Goal: Task Accomplishment & Management: Manage account settings

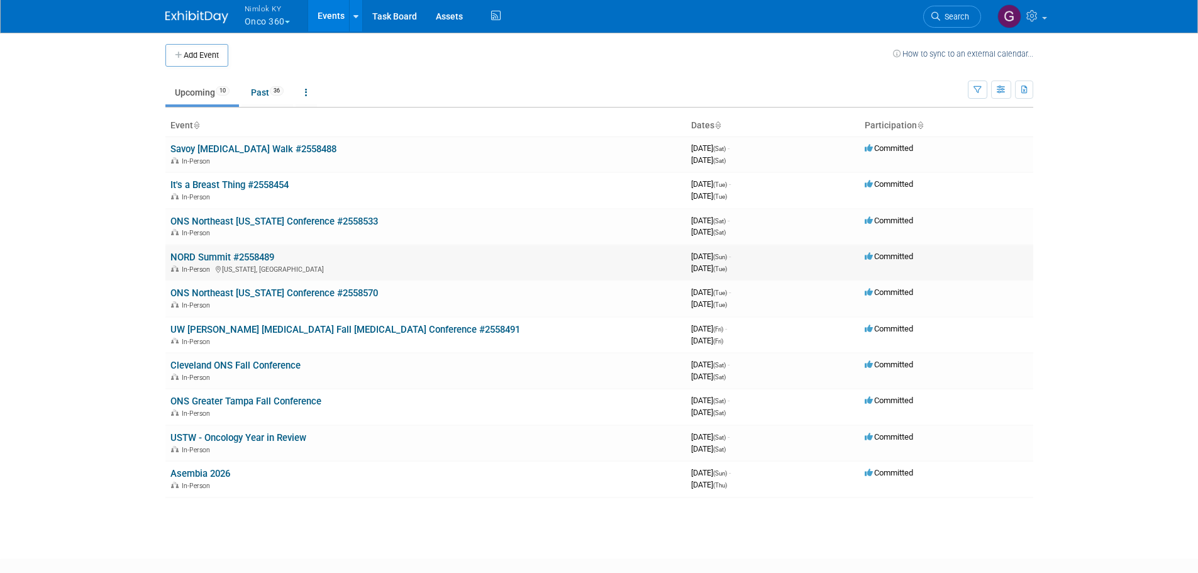
click at [262, 257] on link "NORD Summit #2558489" at bounding box center [222, 257] width 104 height 11
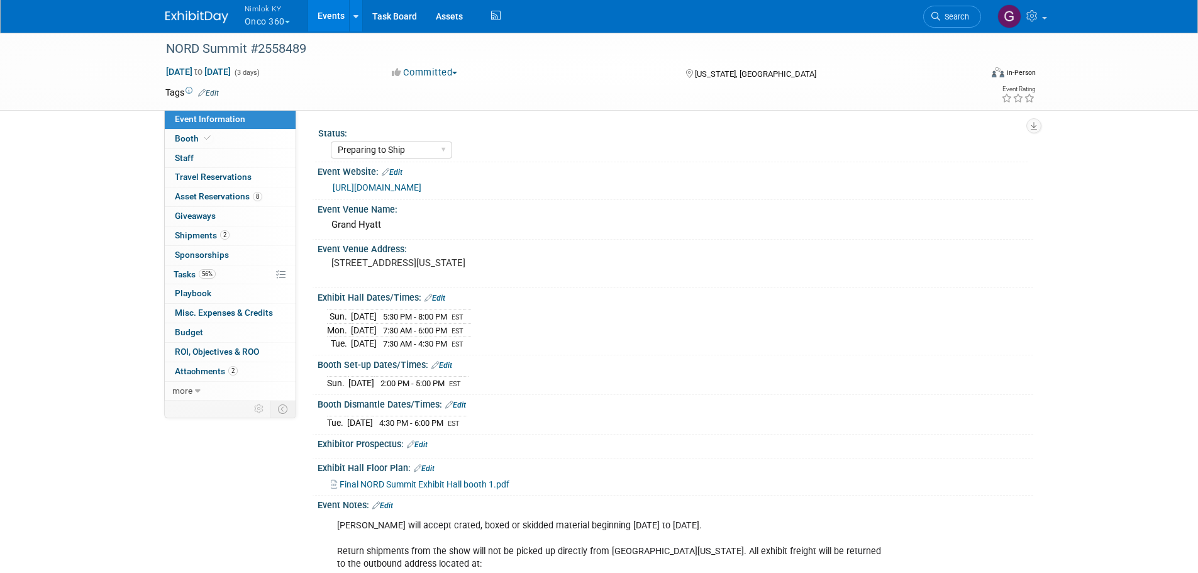
select select "Preparing to Ship"
click at [244, 192] on span "Asset Reservations 8" at bounding box center [218, 196] width 87 height 10
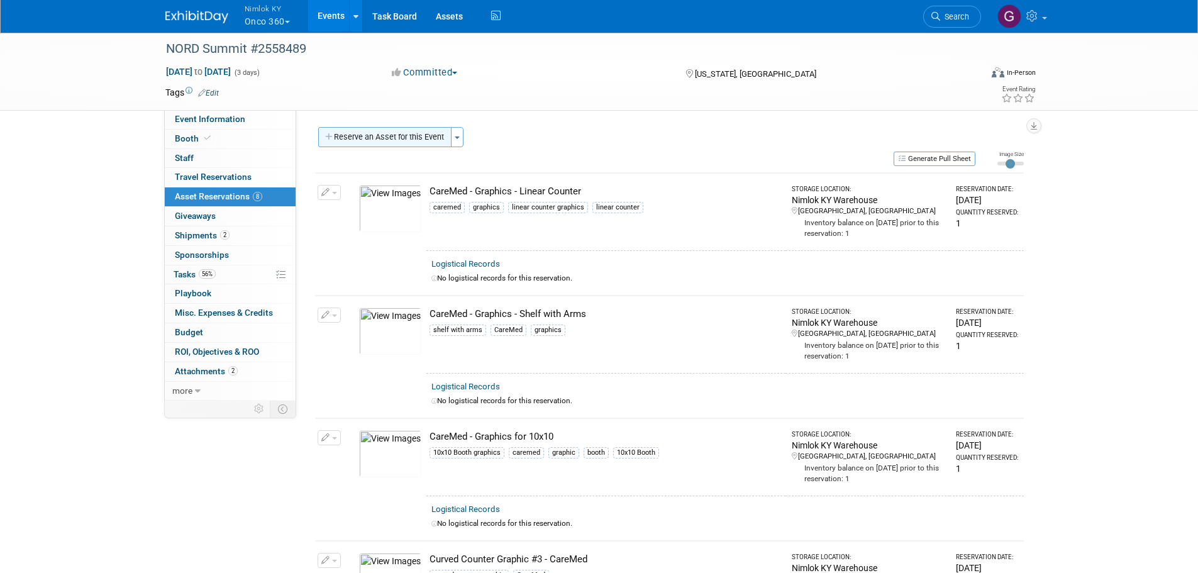
click at [334, 138] on button "Reserve an Asset for this Event" at bounding box center [384, 137] width 133 height 20
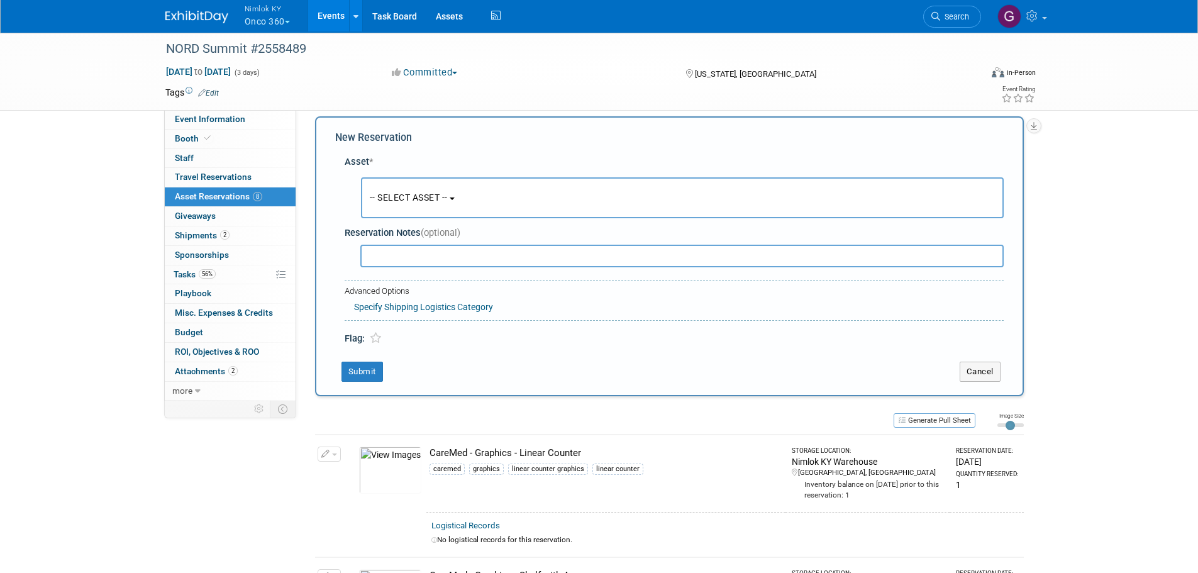
scroll to position [12, 0]
click at [423, 181] on button "-- SELECT ASSET --" at bounding box center [682, 196] width 643 height 41
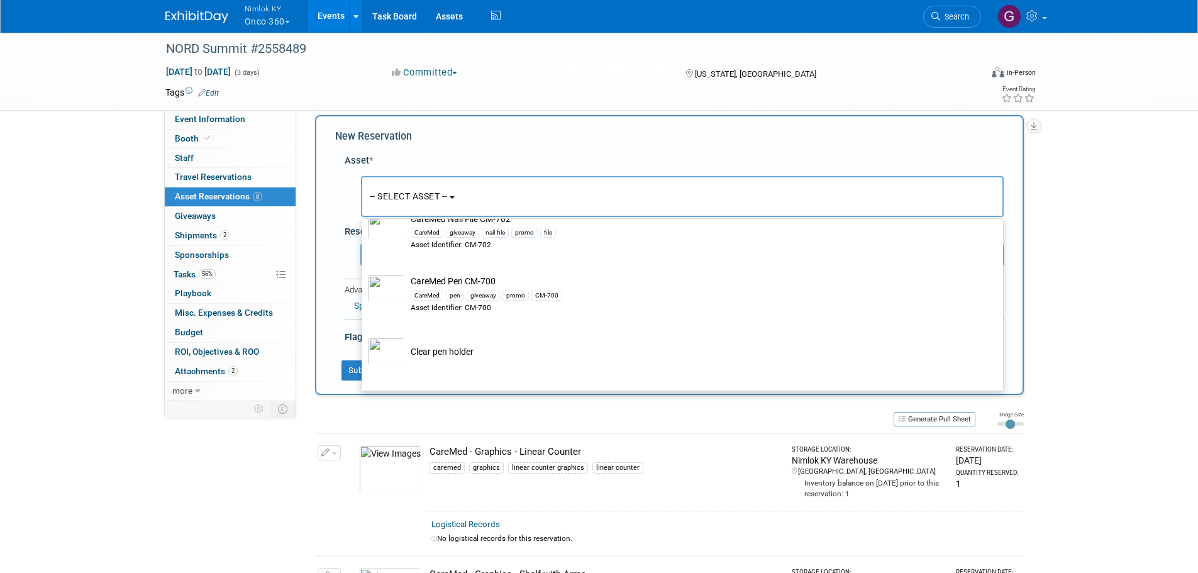
scroll to position [525, 0]
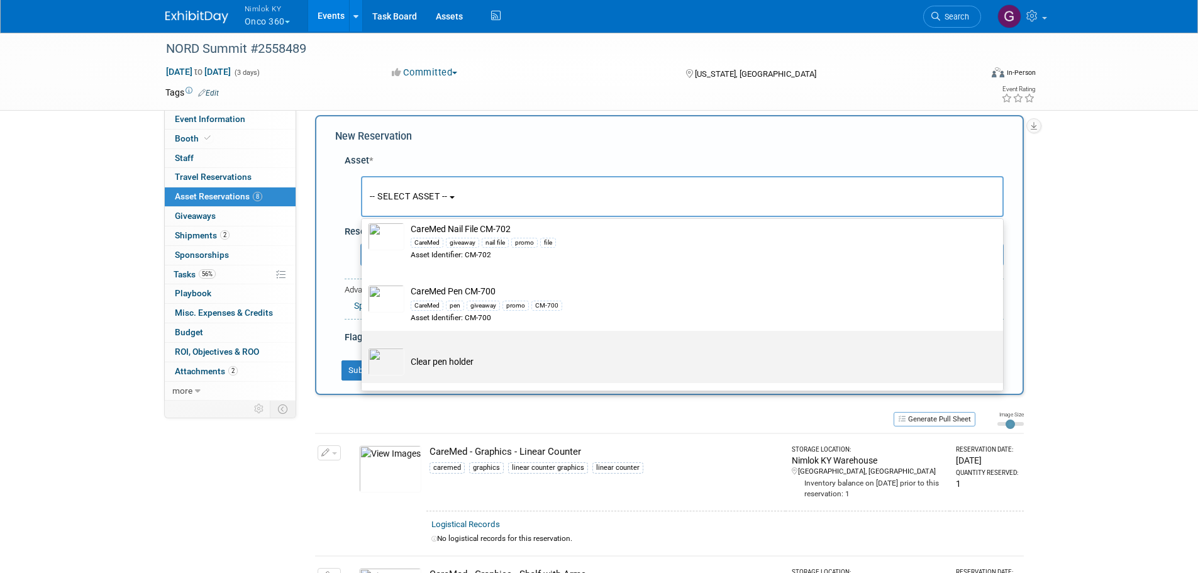
click at [468, 355] on td "Clear pen holder" at bounding box center [691, 362] width 574 height 28
click at [364, 346] on input "Clear pen holder" at bounding box center [359, 342] width 8 height 8
select select "10723447"
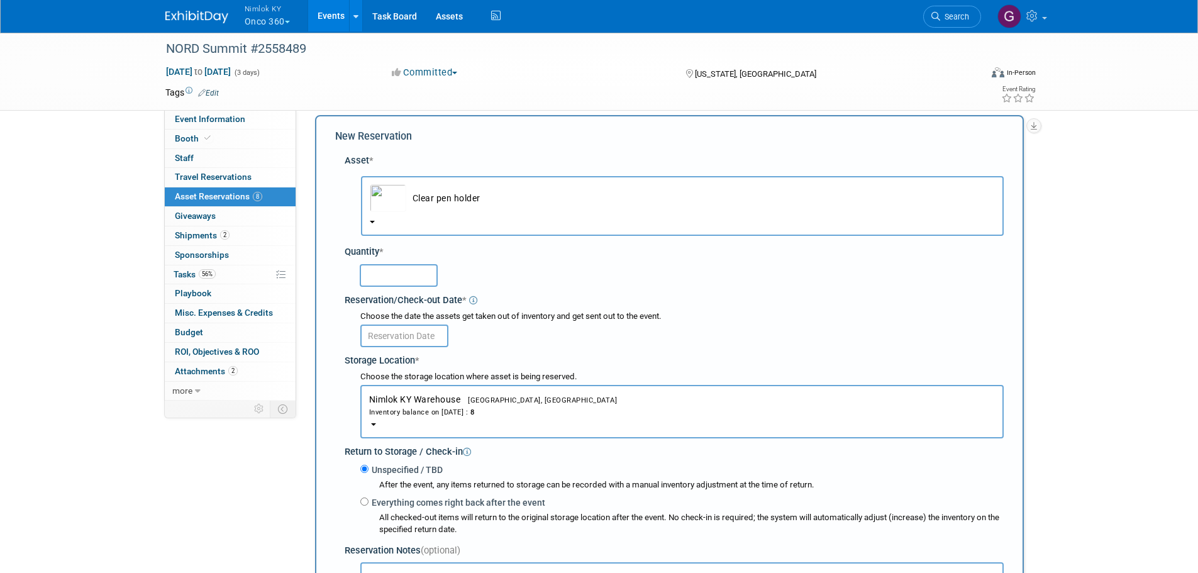
click at [418, 270] on input "text" at bounding box center [399, 275] width 78 height 23
type input "4"
click at [418, 331] on input "text" at bounding box center [404, 336] width 88 height 23
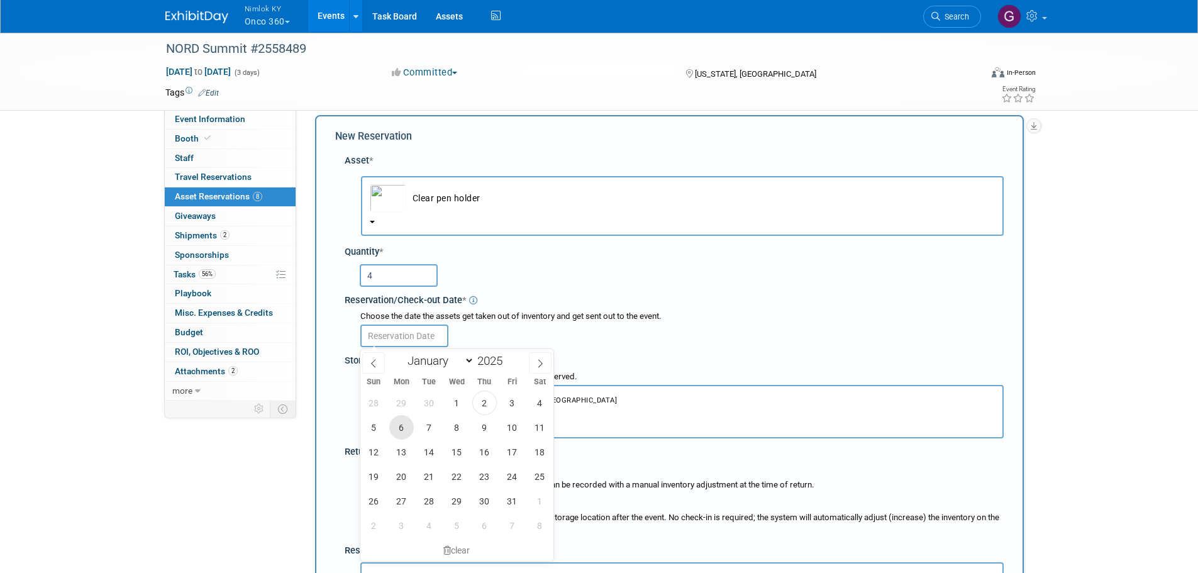
click at [401, 428] on span "6" at bounding box center [401, 427] width 25 height 25
type input "[DATE]"
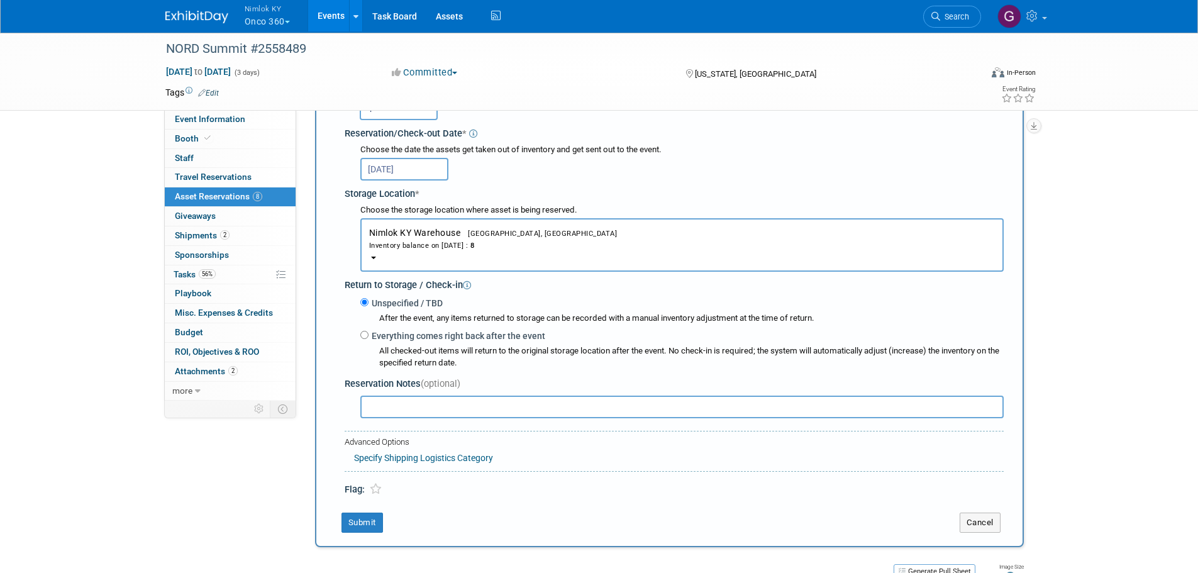
scroll to position [201, 0]
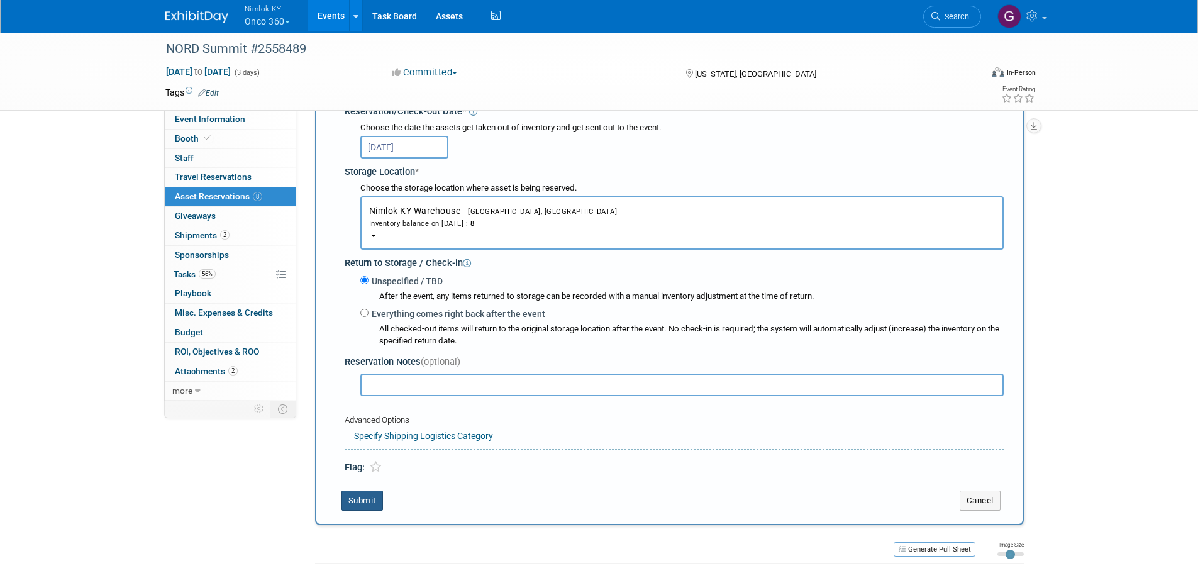
click at [375, 501] on button "Submit" at bounding box center [363, 501] width 42 height 20
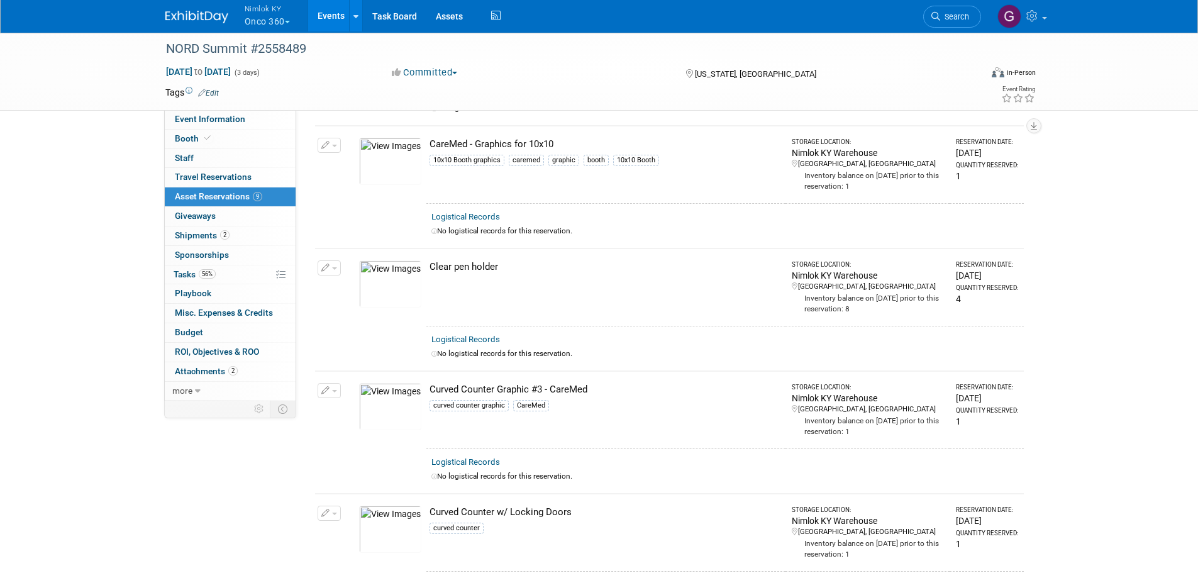
scroll to position [0, 0]
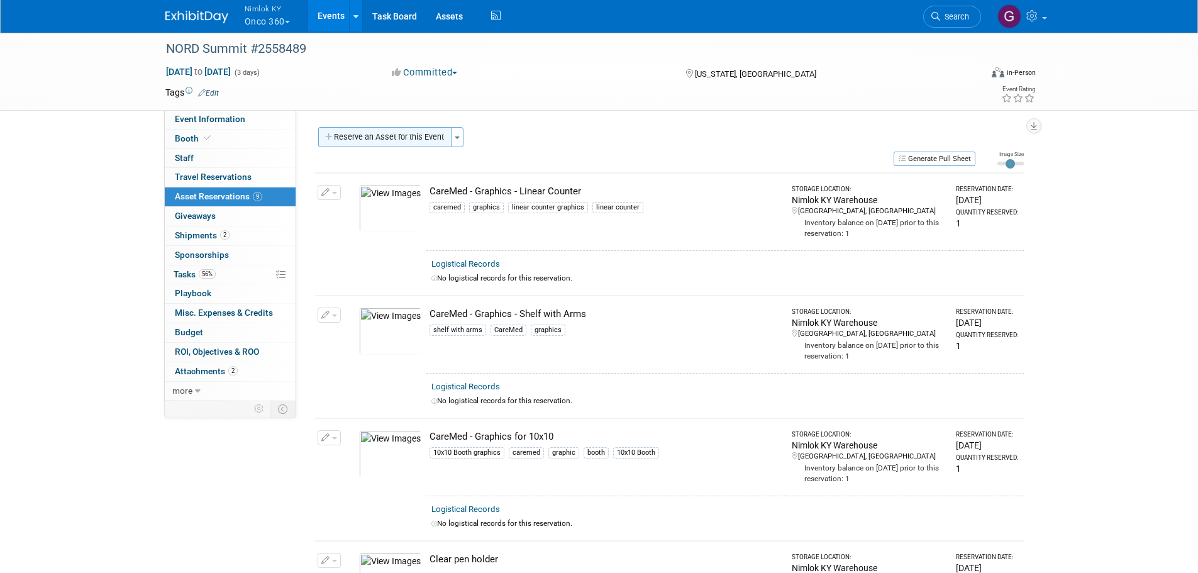
click at [394, 142] on button "Reserve an Asset for this Event" at bounding box center [384, 137] width 133 height 20
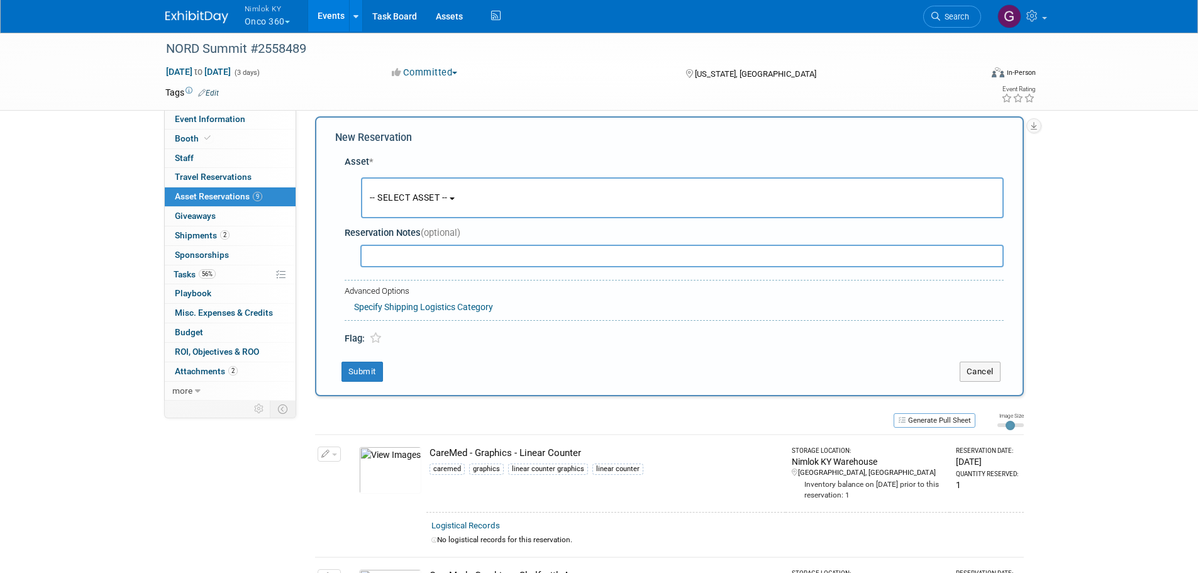
scroll to position [12, 0]
click at [441, 211] on button "-- SELECT ASSET --" at bounding box center [682, 196] width 643 height 41
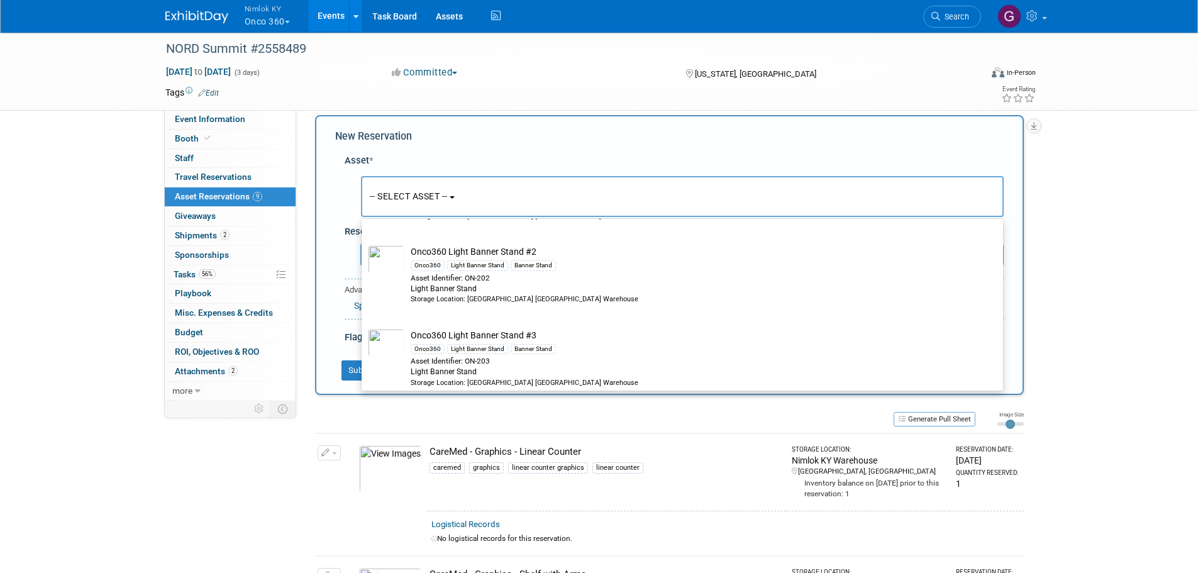
scroll to position [2704, 0]
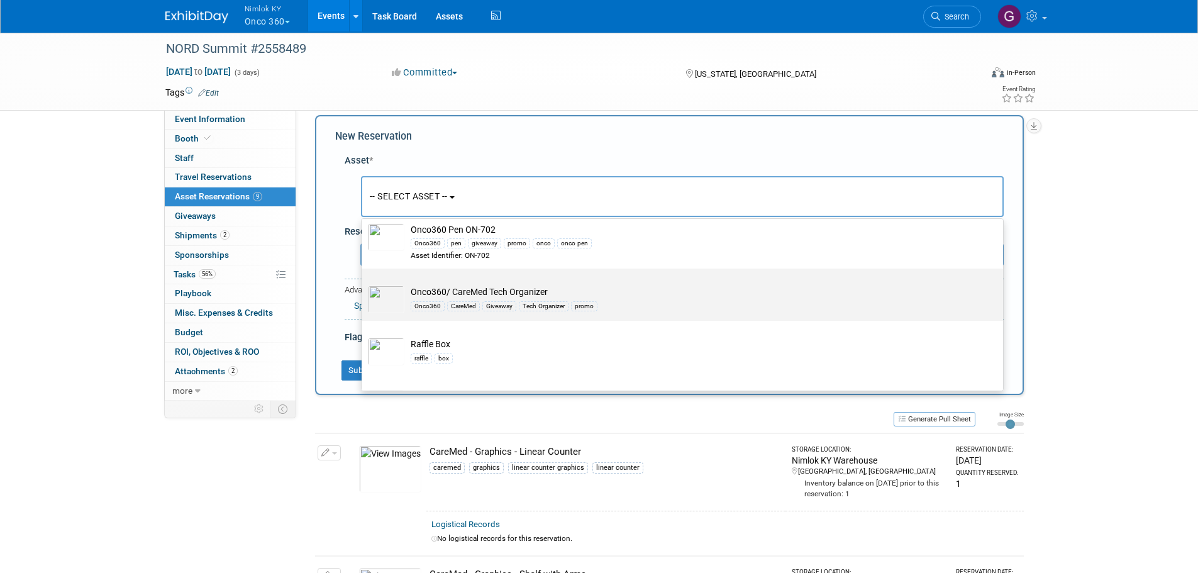
click at [535, 298] on label "Onco360/ CareMed Tech Organizer Onco360 CareMed Giveaway Tech Organizer promo" at bounding box center [679, 294] width 623 height 47
click at [364, 284] on input "Onco360/ CareMed Tech Organizer Onco360 CareMed Giveaway Tech Organizer promo" at bounding box center [359, 279] width 8 height 8
select select "10718647"
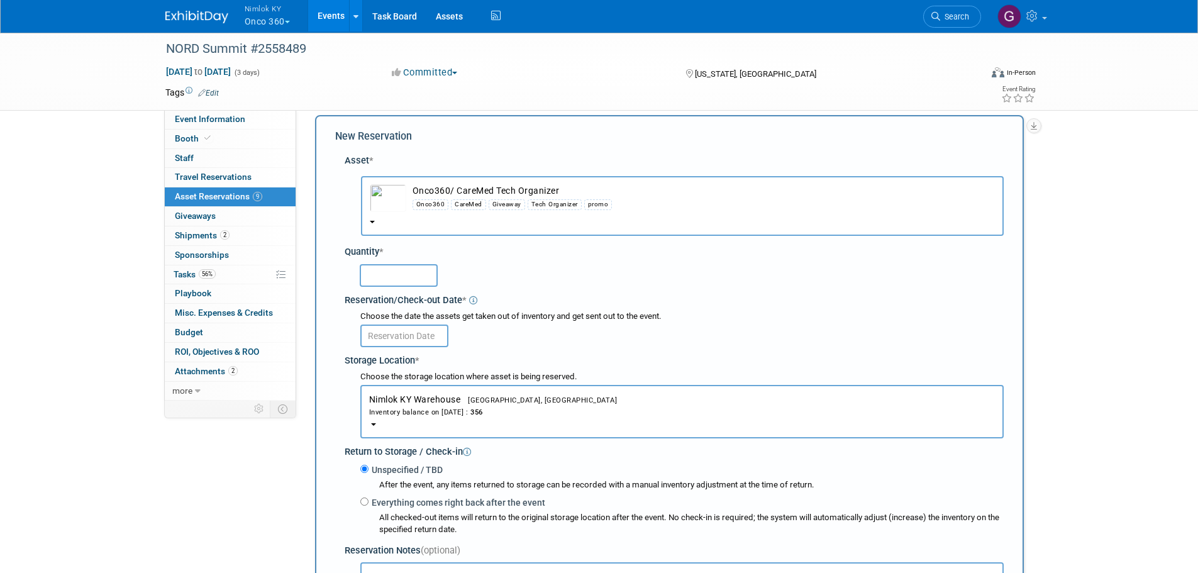
click at [381, 279] on input "text" at bounding box center [399, 275] width 78 height 23
type input "100"
click at [413, 334] on input "text" at bounding box center [404, 336] width 88 height 23
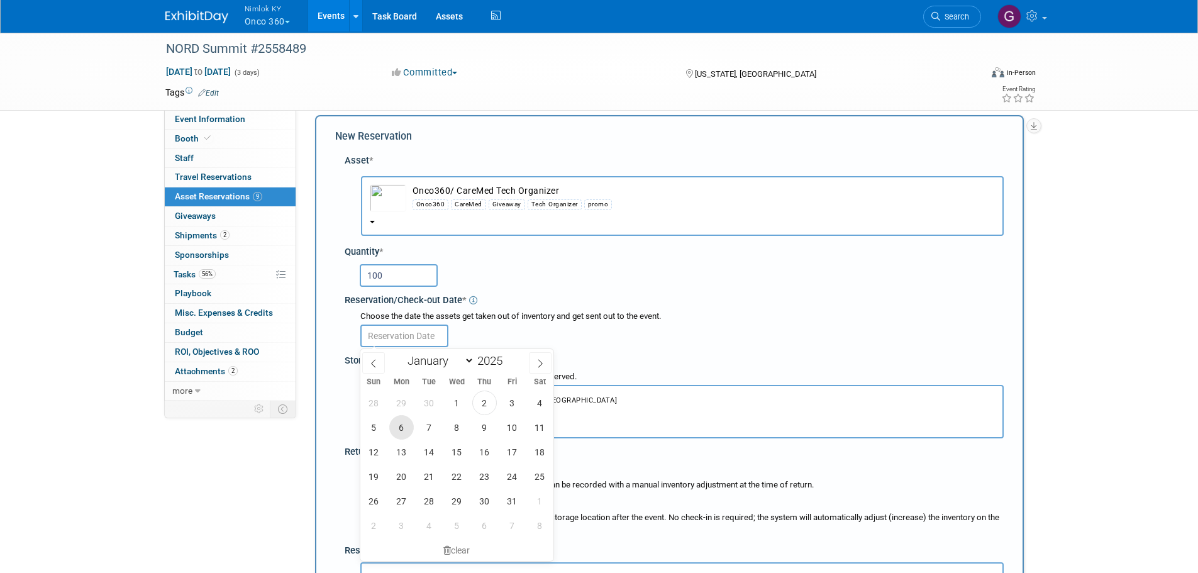
click at [401, 432] on span "6" at bounding box center [401, 427] width 25 height 25
type input "[DATE]"
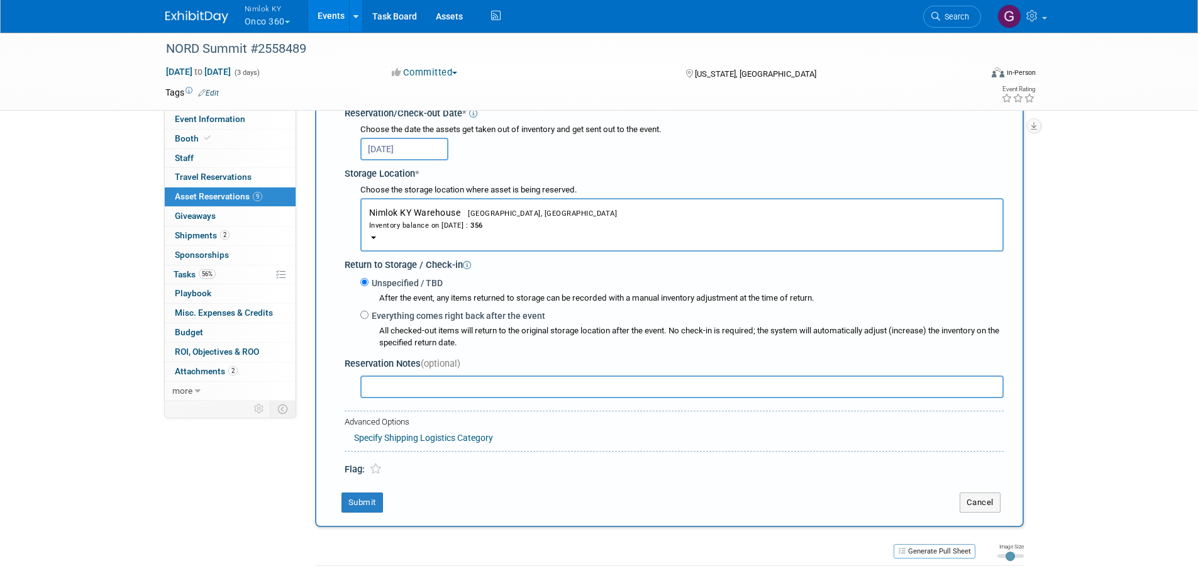
scroll to position [201, 0]
click at [360, 504] on button "Submit" at bounding box center [363, 501] width 42 height 20
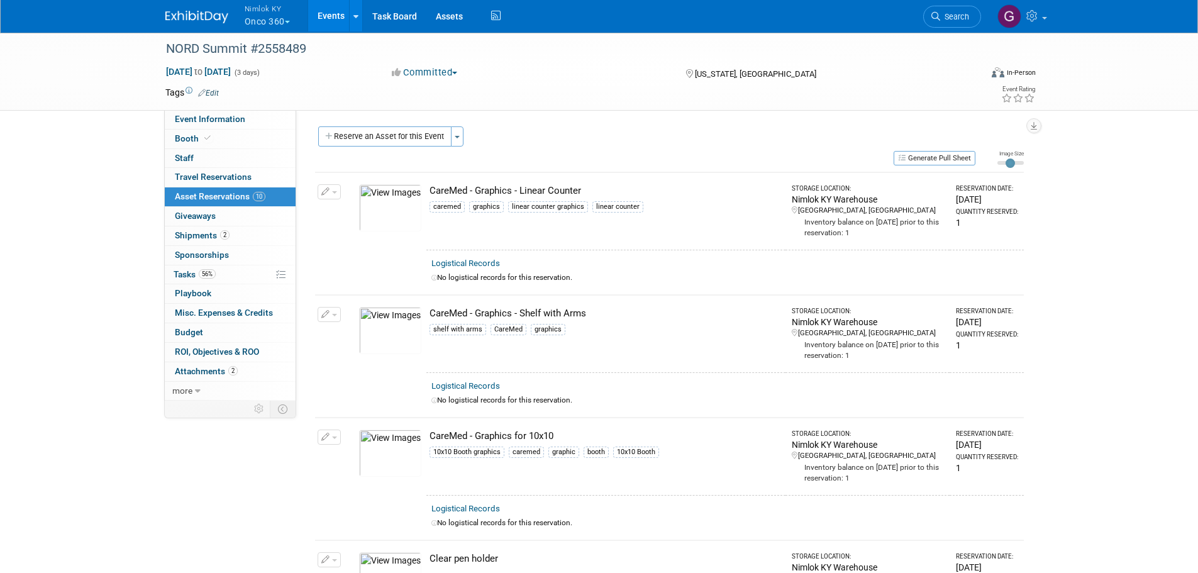
scroll to position [0, 0]
drag, startPoint x: 382, startPoint y: 130, endPoint x: 394, endPoint y: 132, distance: 12.7
click at [382, 130] on button "Reserve an Asset for this Event" at bounding box center [384, 137] width 133 height 20
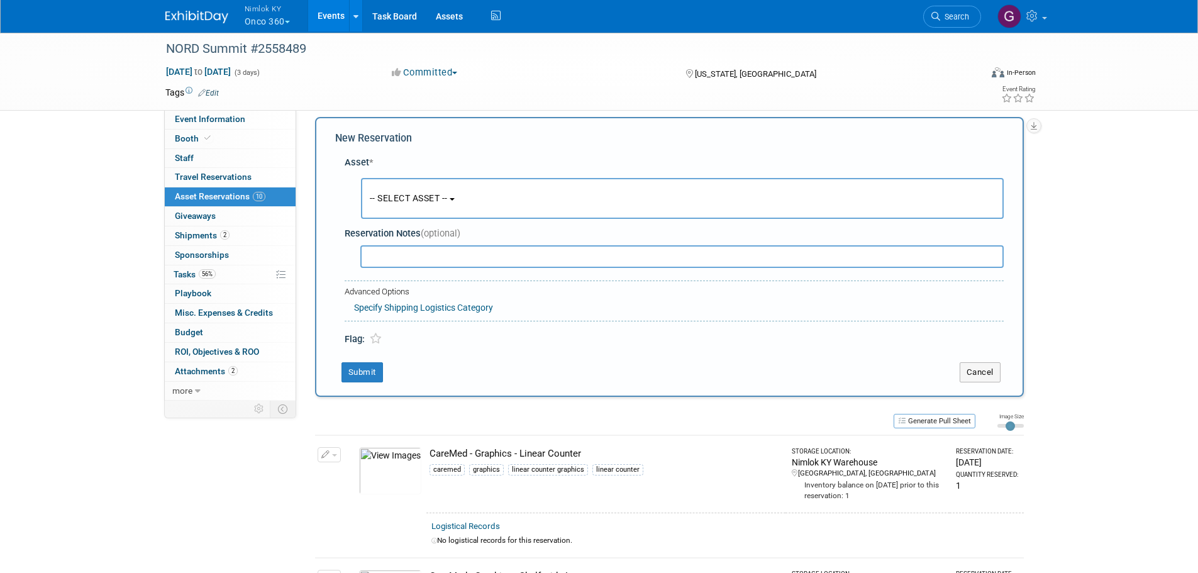
scroll to position [12, 0]
click at [472, 201] on button "-- SELECT ASSET --" at bounding box center [682, 196] width 643 height 41
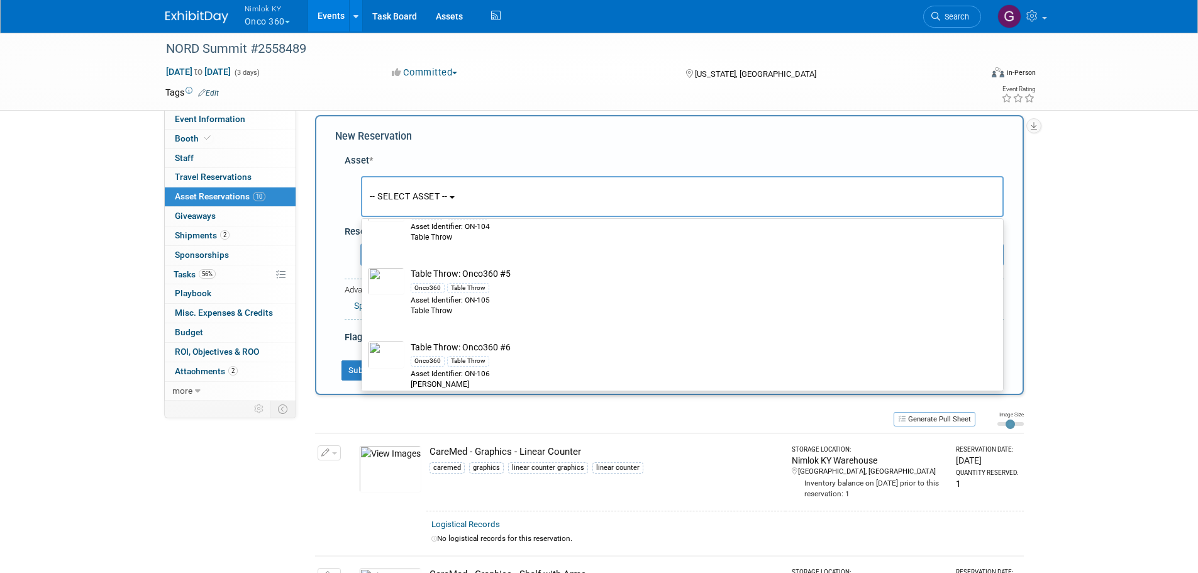
scroll to position [3942, 0]
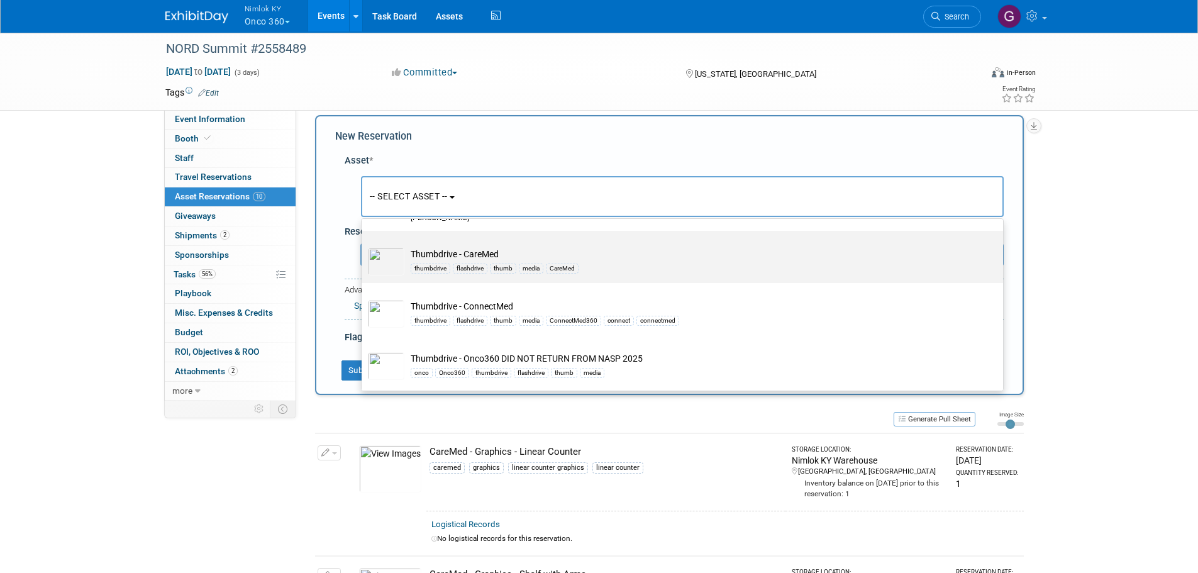
click at [626, 255] on td "Thumbdrive - CareMed thumbdrive flashdrive thumb media CareMed" at bounding box center [691, 262] width 574 height 28
click at [364, 246] on input "Thumbdrive - CareMed thumbdrive flashdrive thumb media CareMed" at bounding box center [359, 242] width 8 height 8
select select "10727224"
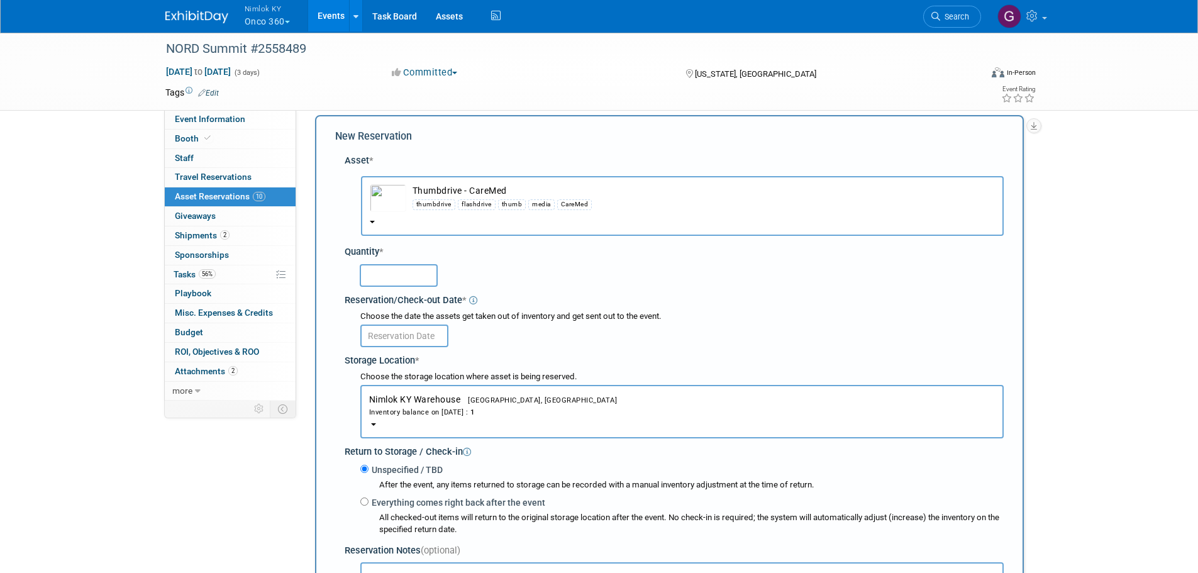
click at [370, 266] on input "text" at bounding box center [399, 275] width 78 height 23
type input "1"
click at [534, 264] on div "1" at bounding box center [682, 274] width 644 height 25
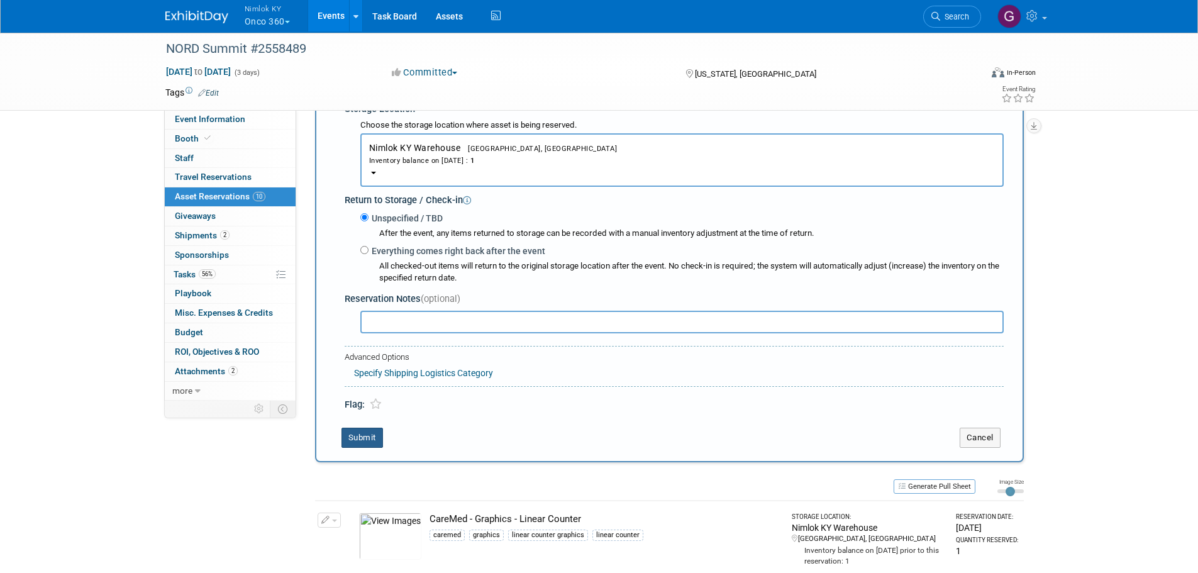
click at [374, 442] on button "Submit" at bounding box center [363, 438] width 42 height 20
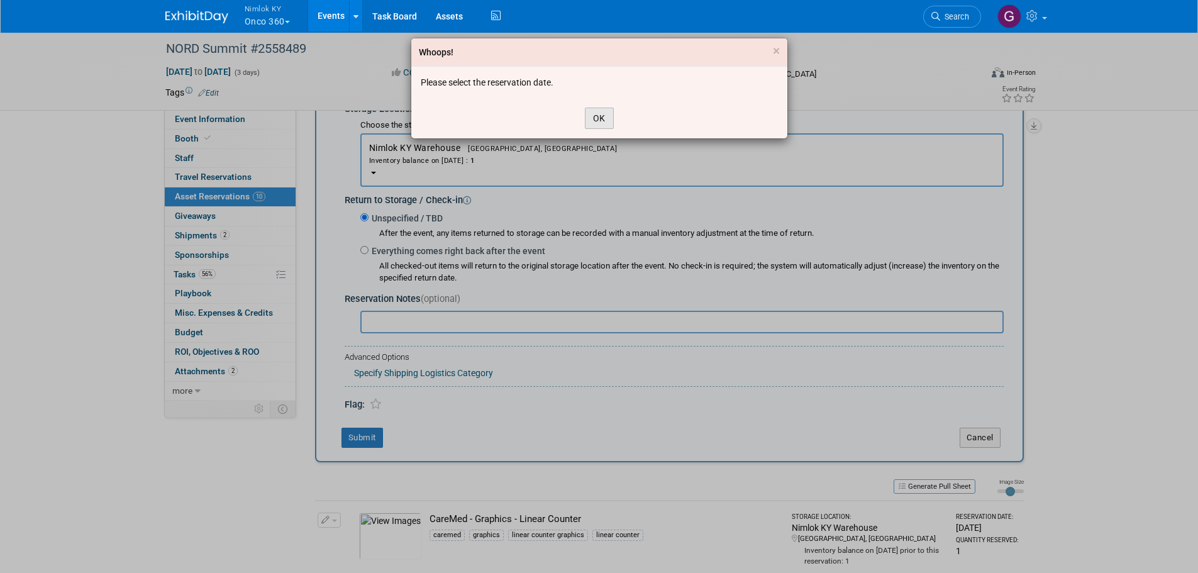
click at [605, 114] on button "OK" at bounding box center [599, 118] width 29 height 21
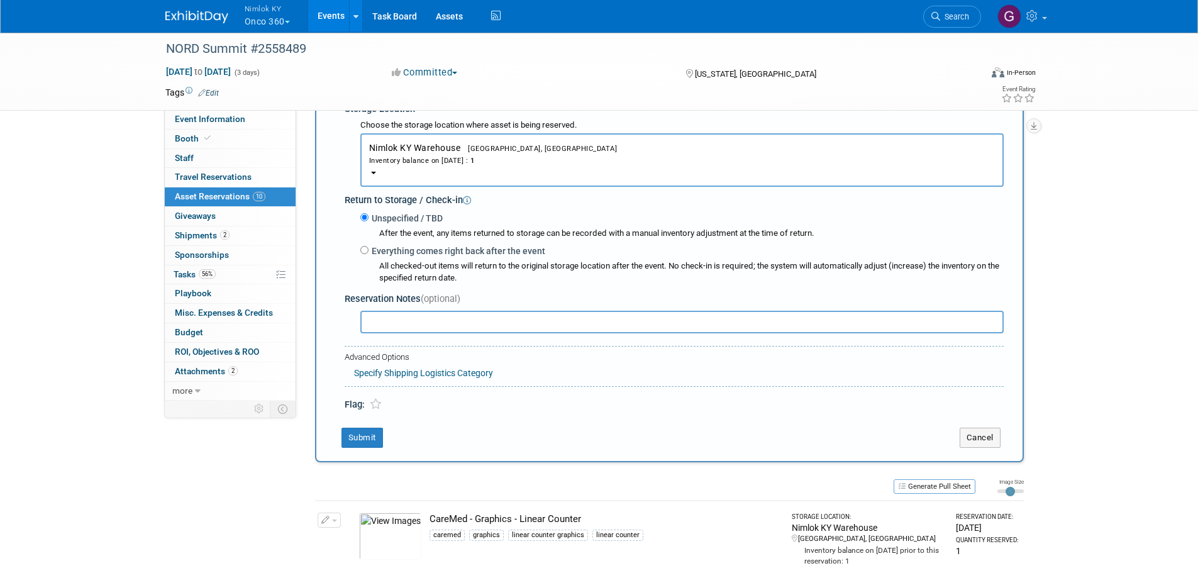
scroll to position [75, 0]
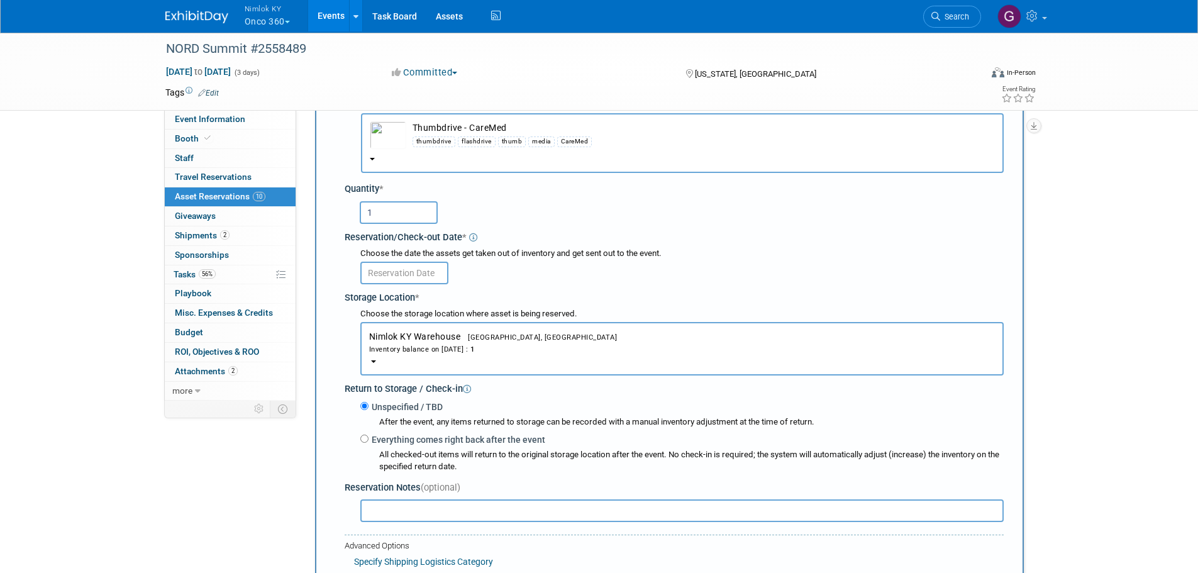
click at [410, 272] on input "text" at bounding box center [404, 273] width 88 height 23
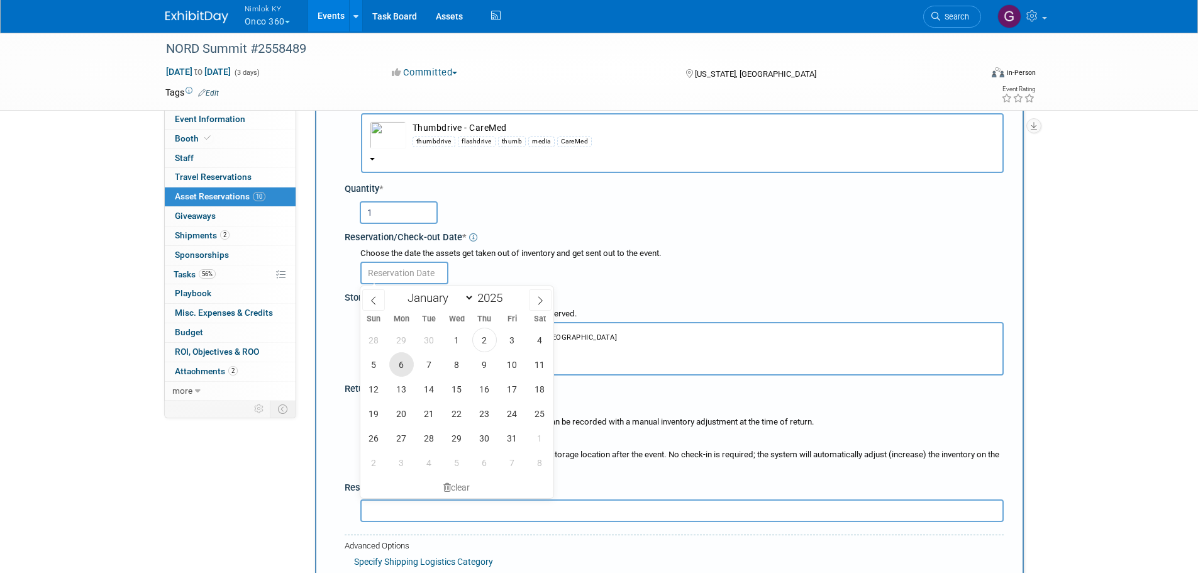
click at [397, 364] on span "6" at bounding box center [401, 364] width 25 height 25
type input "[DATE]"
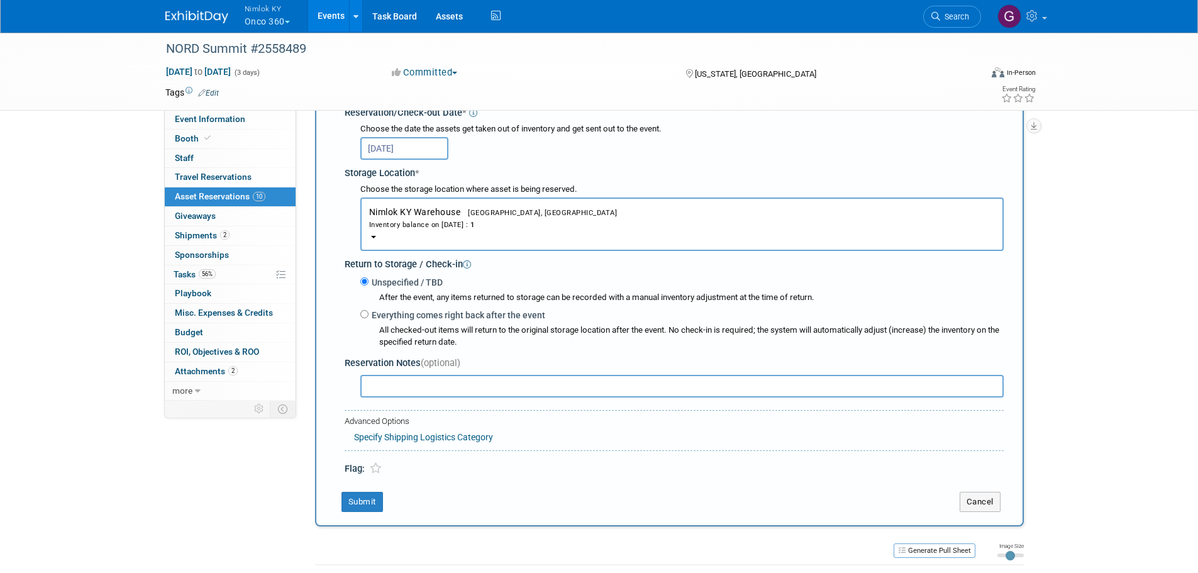
scroll to position [201, 0]
click at [370, 500] on button "Submit" at bounding box center [363, 501] width 42 height 20
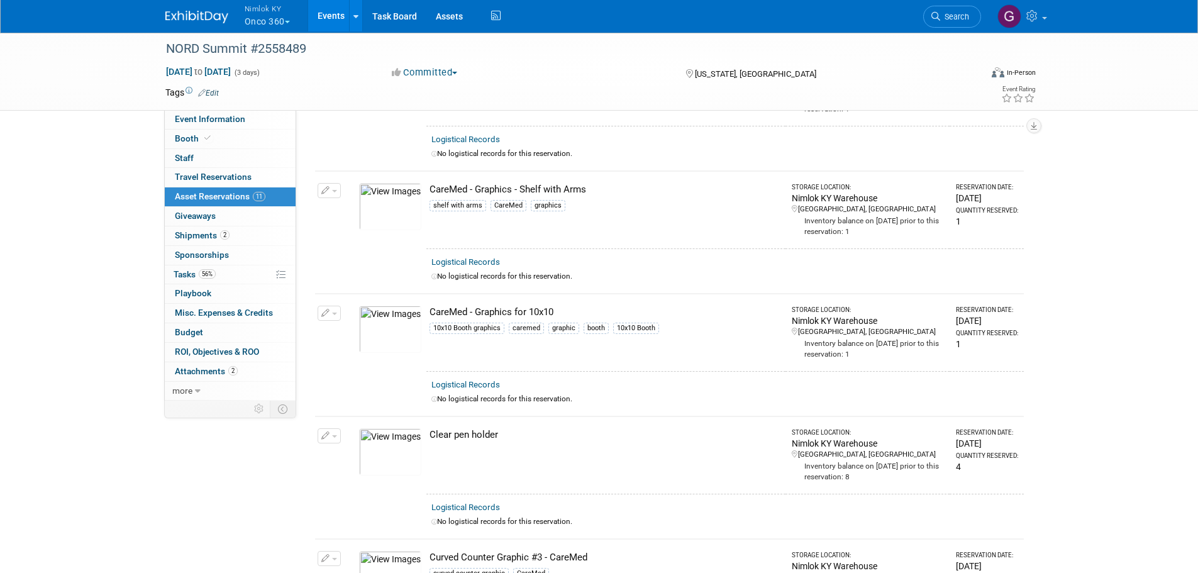
scroll to position [314, 0]
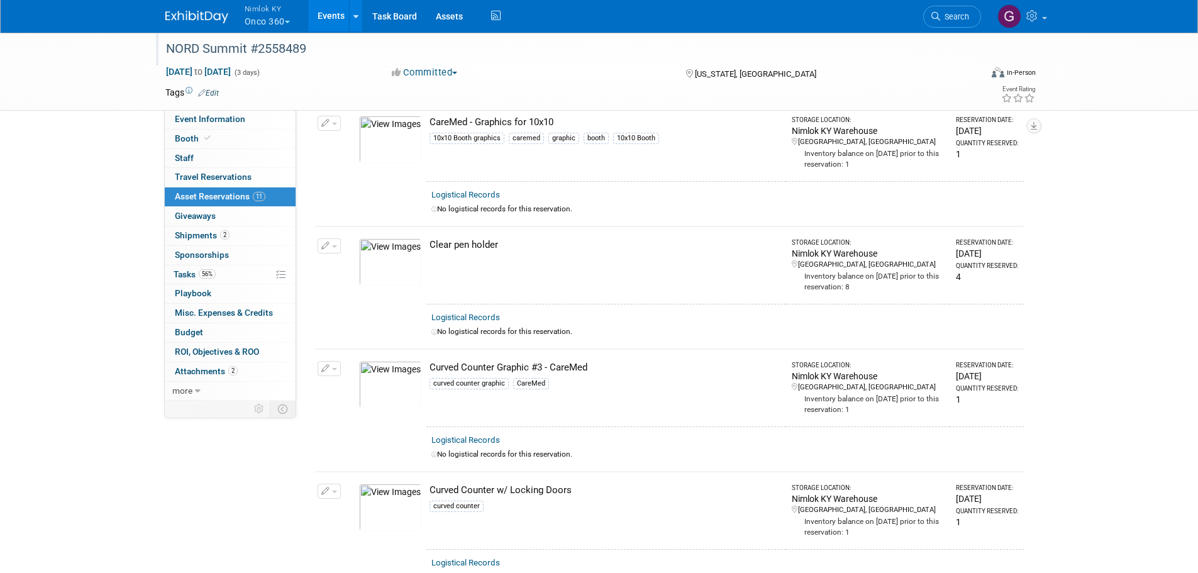
click at [828, 64] on div "NORD Summit #2558489" at bounding box center [564, 48] width 816 height 34
